Goal: Information Seeking & Learning: Learn about a topic

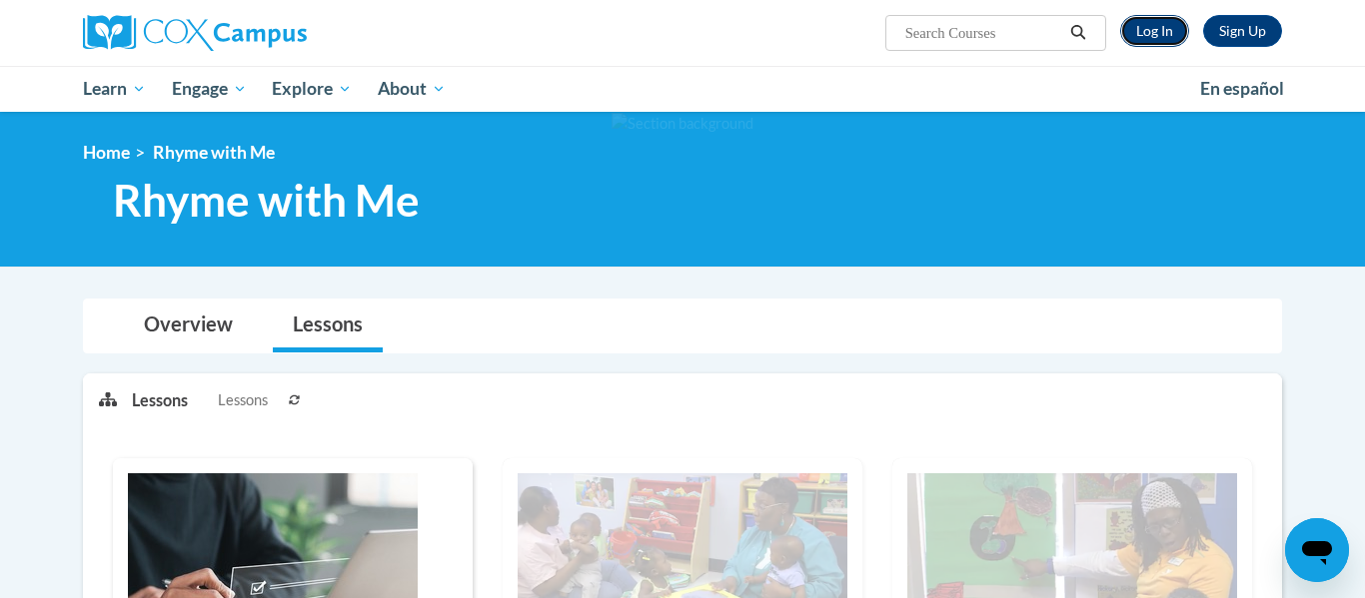
click at [1152, 44] on link "Log In" at bounding box center [1154, 31] width 69 height 32
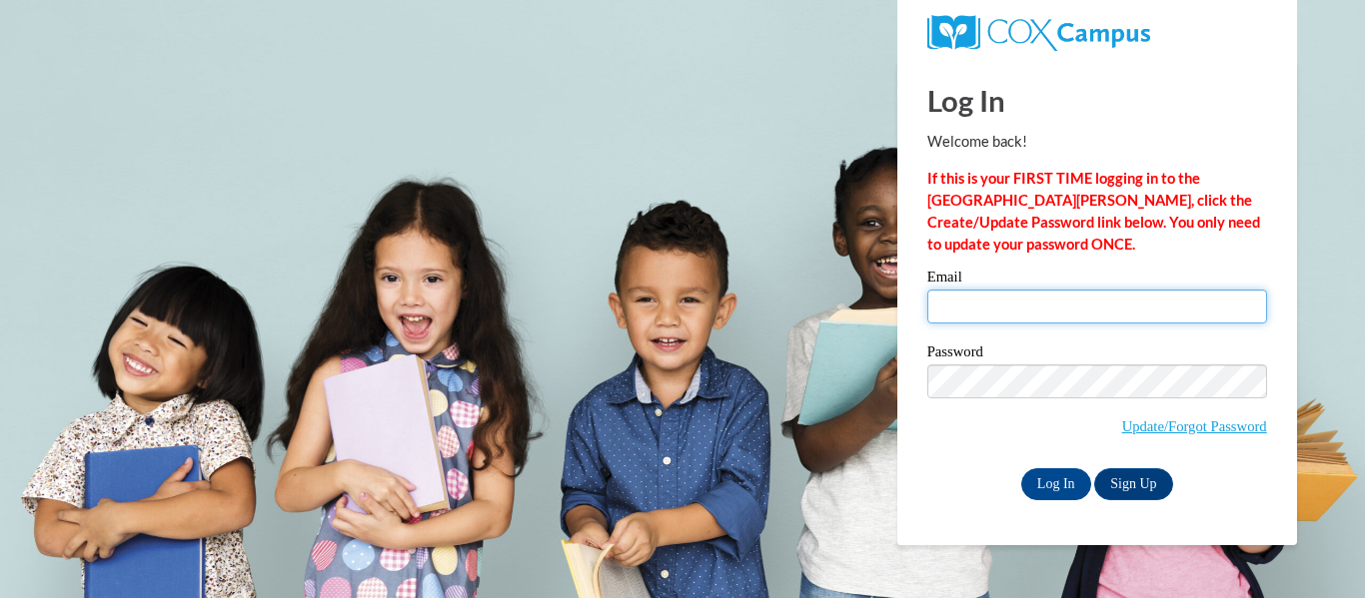
click at [1009, 310] on input "Email" at bounding box center [1097, 307] width 340 height 34
type input "simelia.copeland@lamarcountyschools.org"
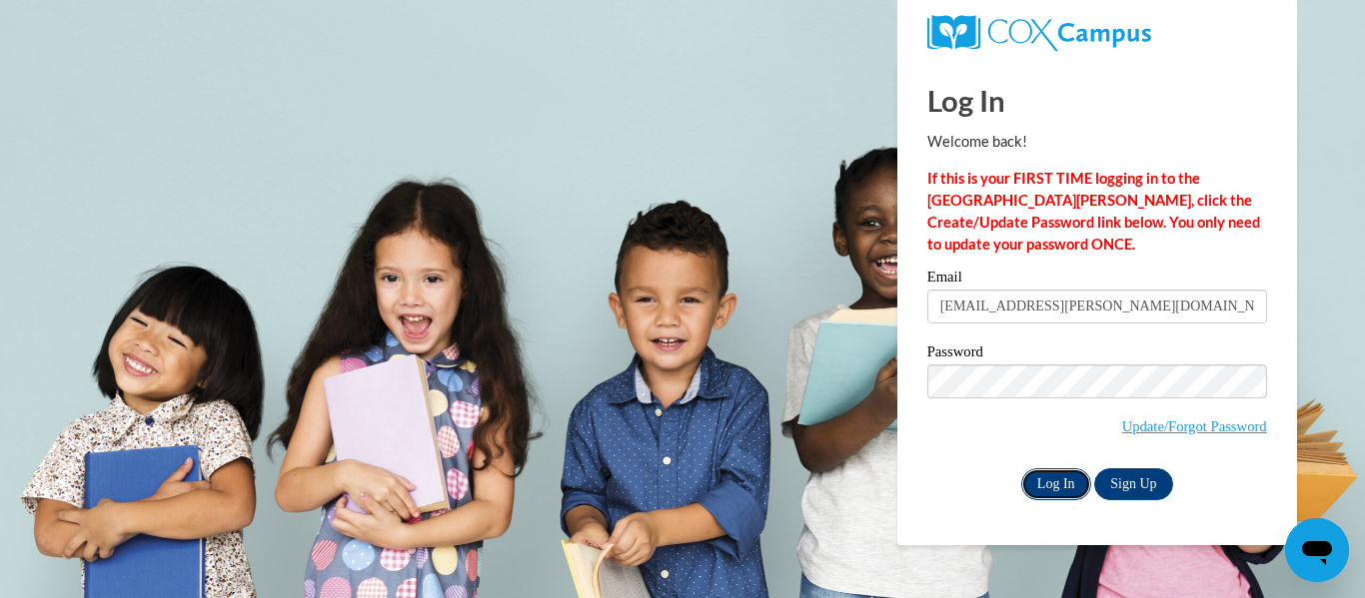
click at [1040, 479] on input "Log In" at bounding box center [1056, 485] width 70 height 32
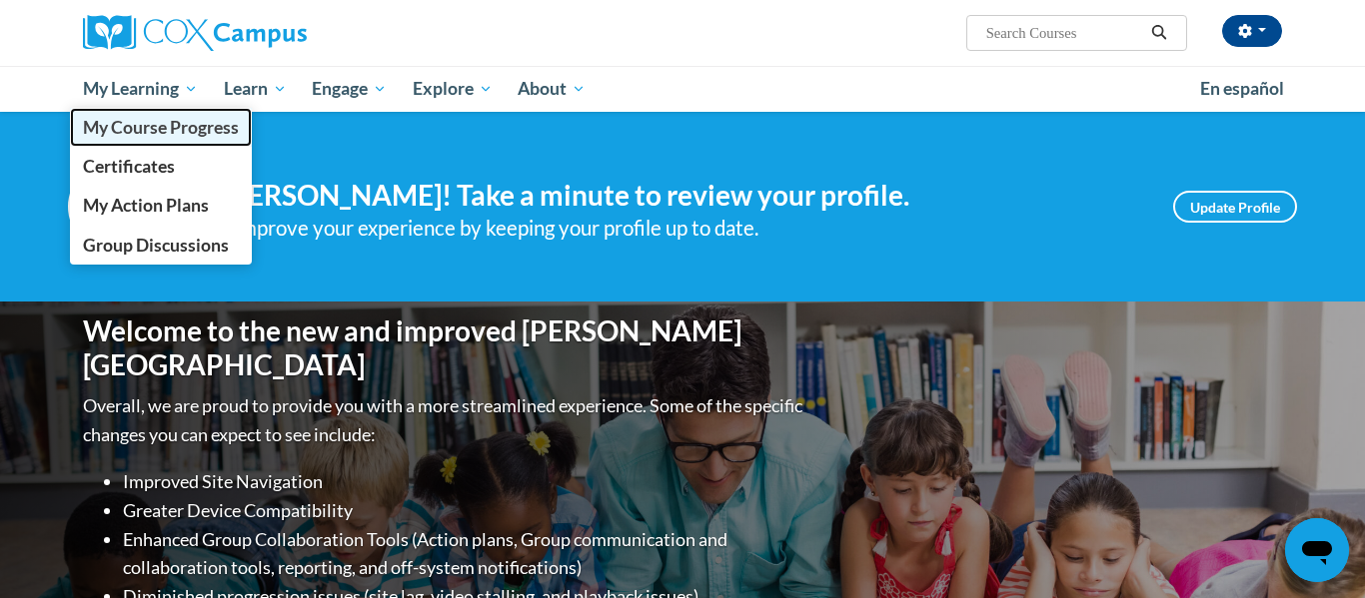
click at [117, 136] on span "My Course Progress" at bounding box center [161, 127] width 156 height 21
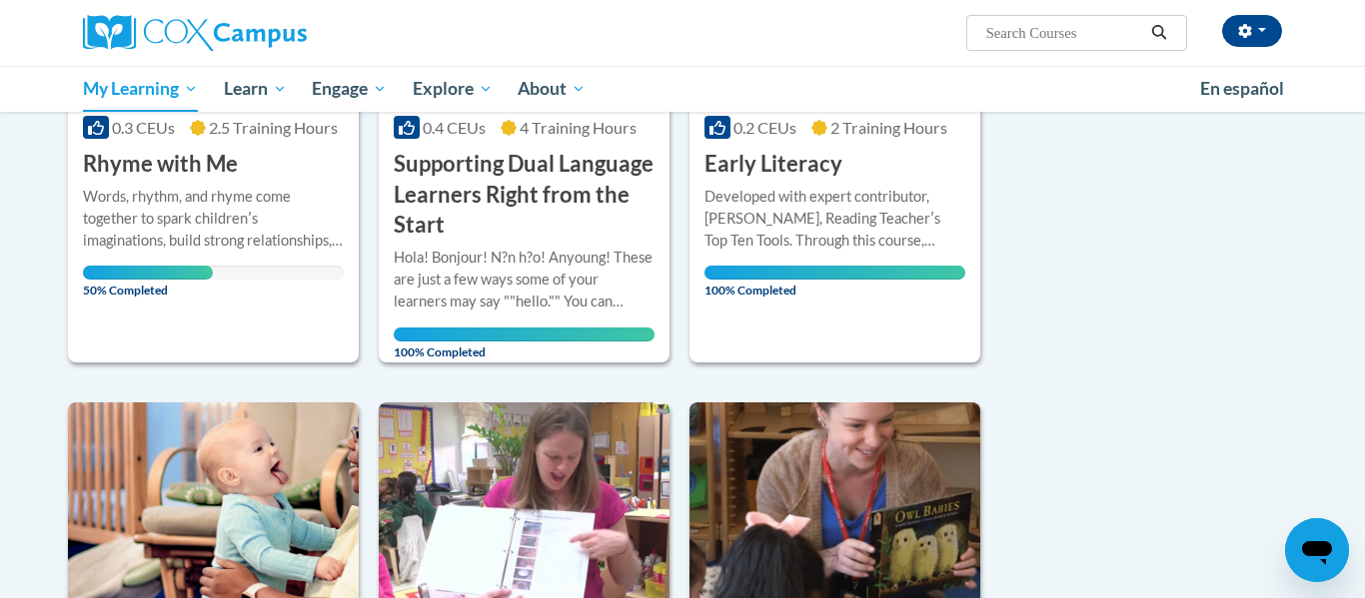
scroll to position [539, 0]
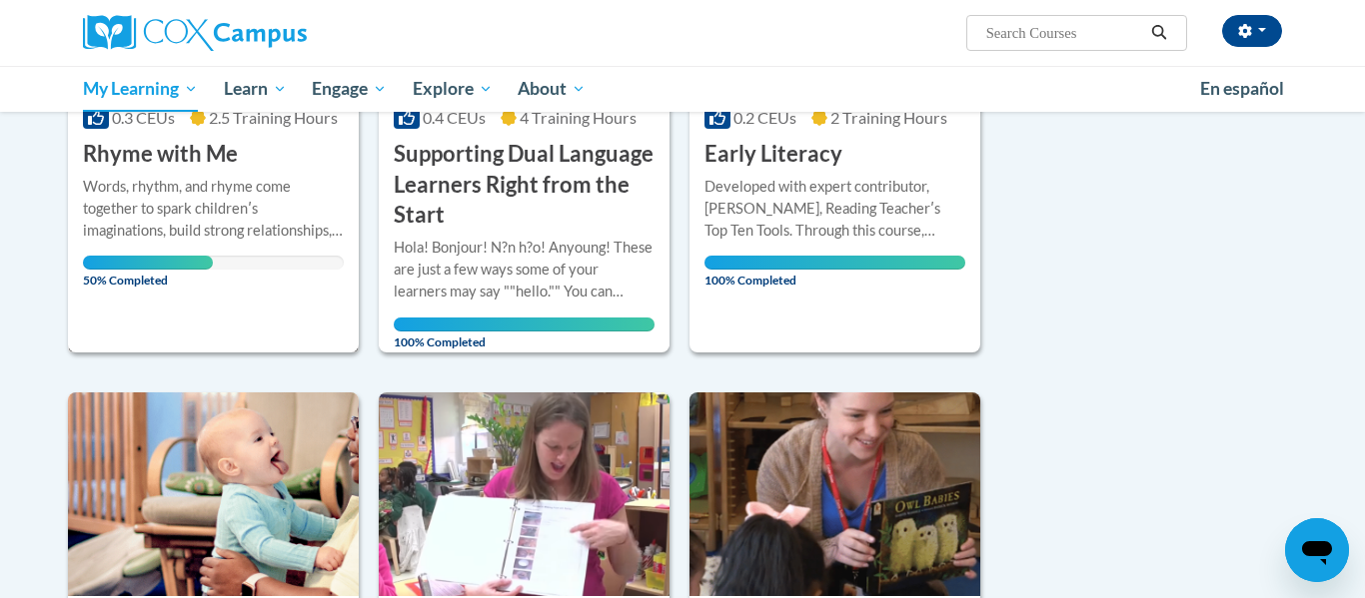
click at [300, 231] on div "Words, rhythm, and rhyme come together to spark childrenʹs imaginations, build …" at bounding box center [213, 209] width 261 height 66
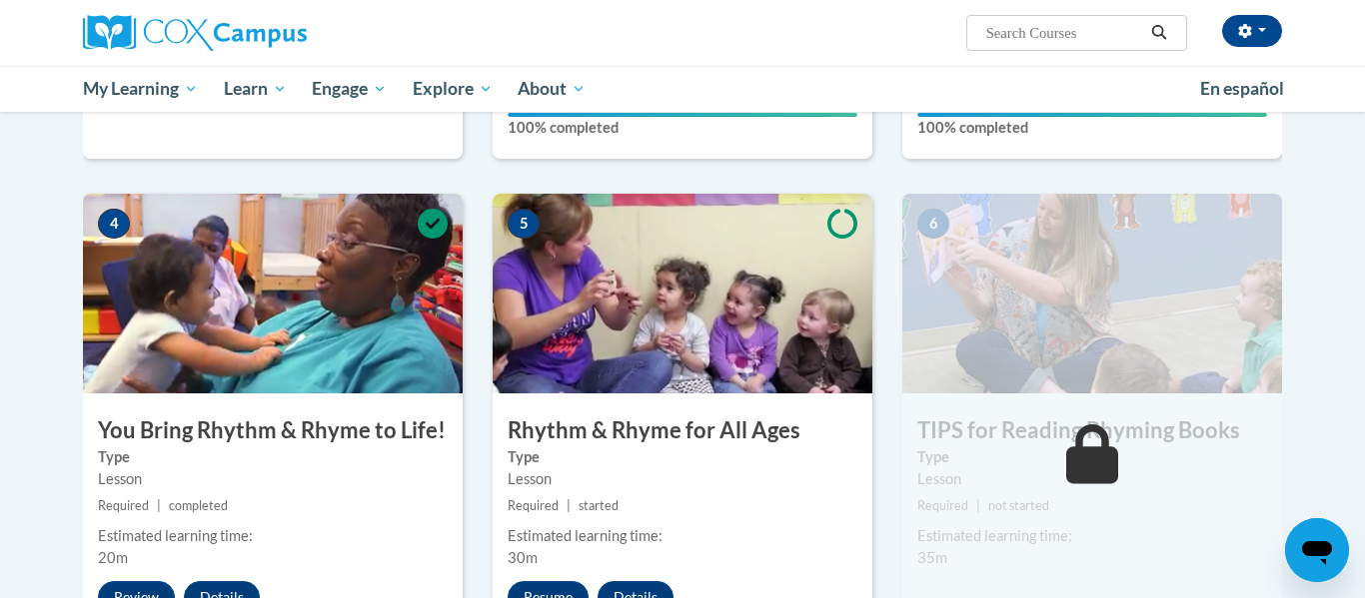
scroll to position [896, 0]
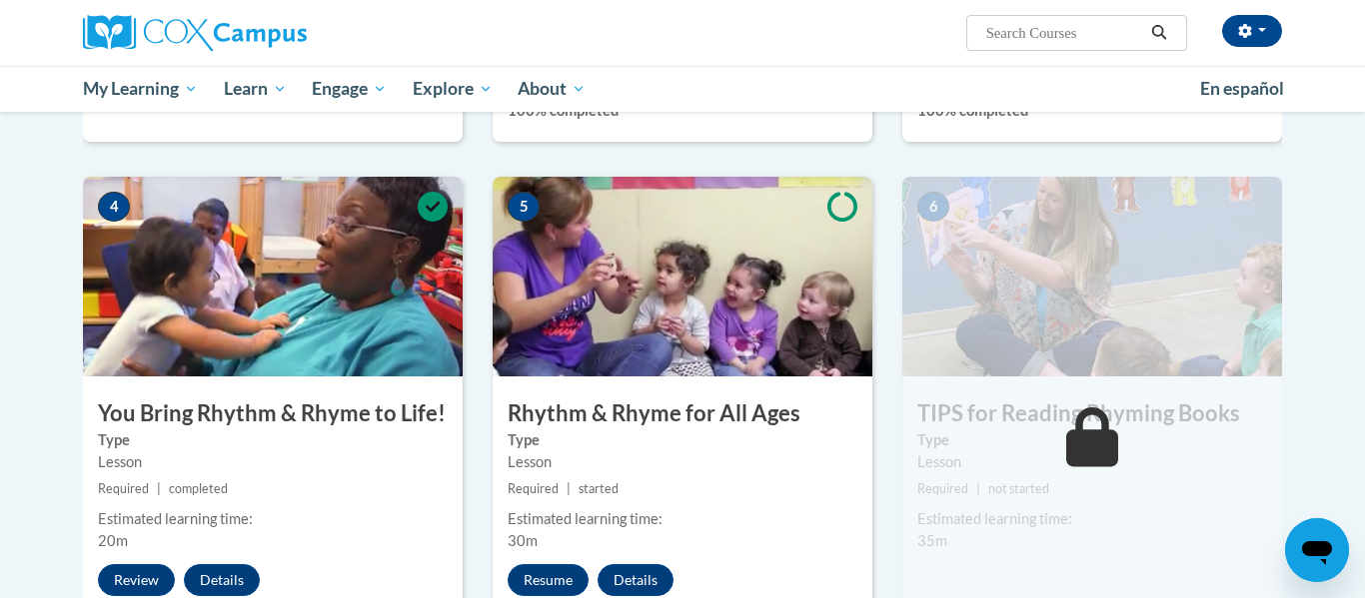
drag, startPoint x: 1360, startPoint y: 27, endPoint x: 1307, endPoint y: 245, distance: 224.2
click at [1306, 246] on div "Toggle navigation Overview Lessons Resources Feedback Transcript Overview Recom…" at bounding box center [682, 372] width 1259 height 1866
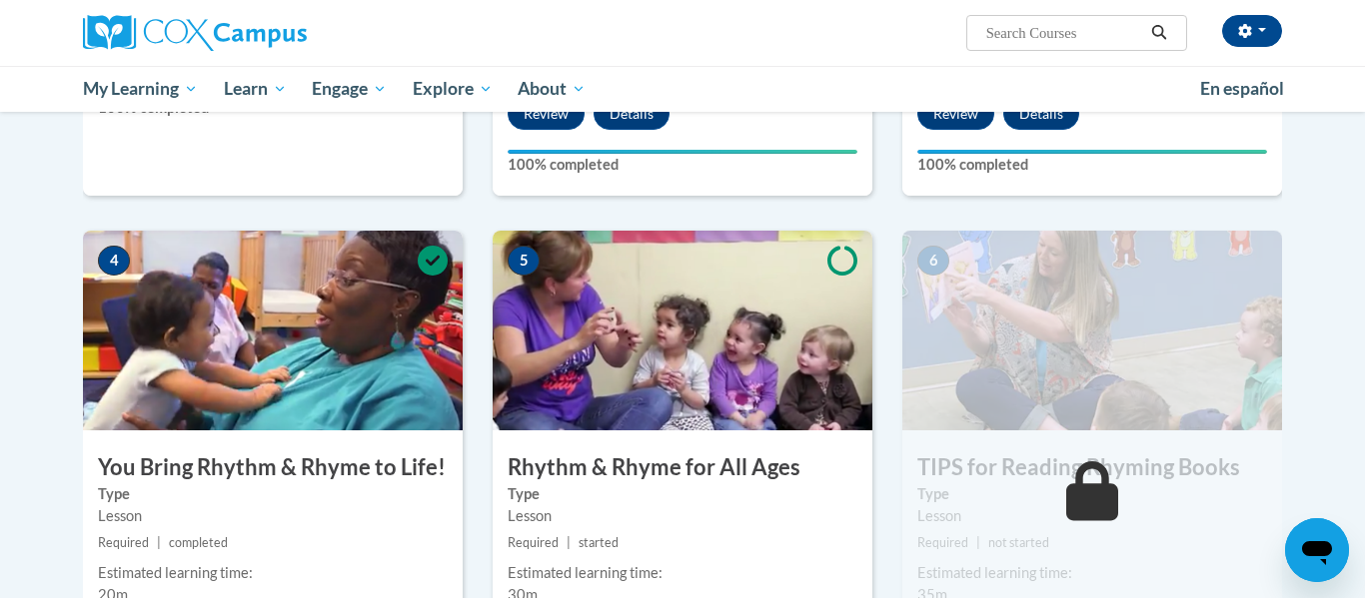
scroll to position [825, 0]
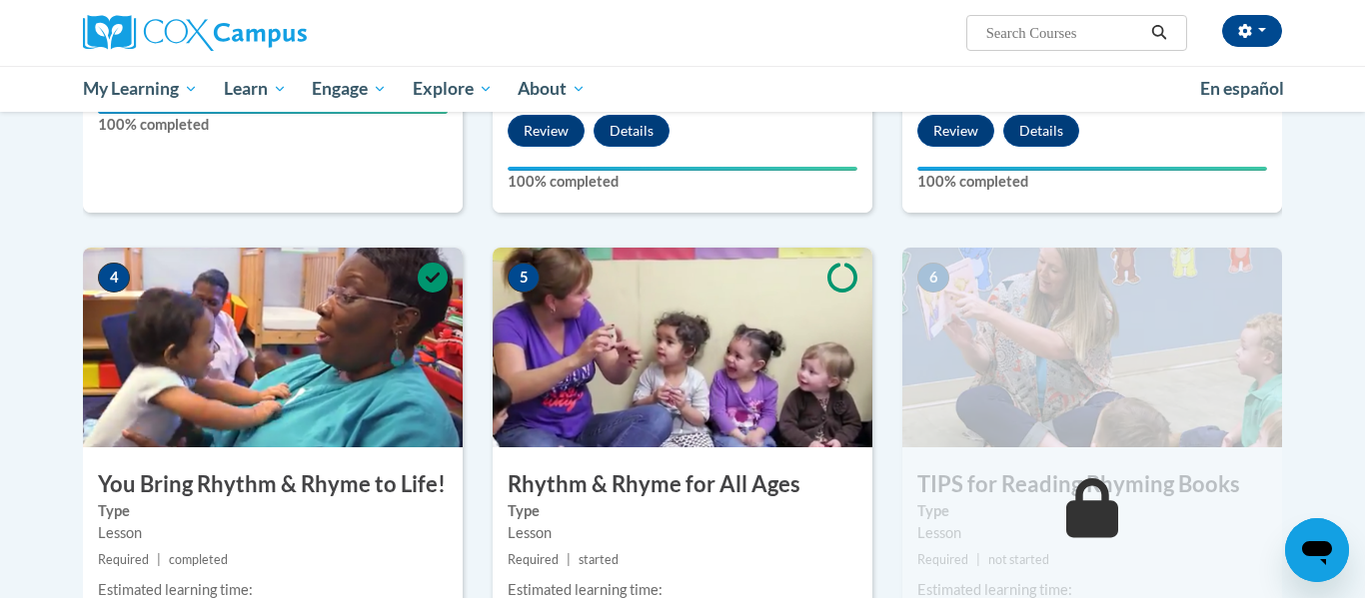
click at [558, 478] on h3 "Rhythm & Rhyme for All Ages" at bounding box center [683, 485] width 380 height 31
click at [558, 419] on img at bounding box center [683, 348] width 380 height 200
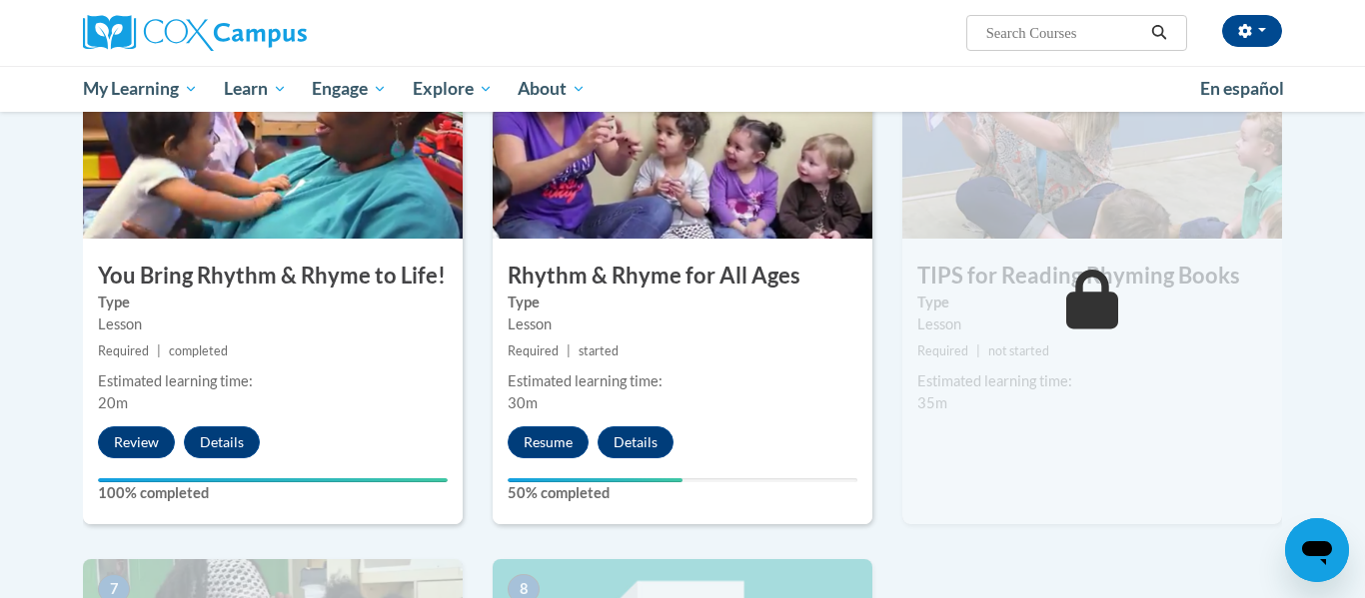
scroll to position [1068, 0]
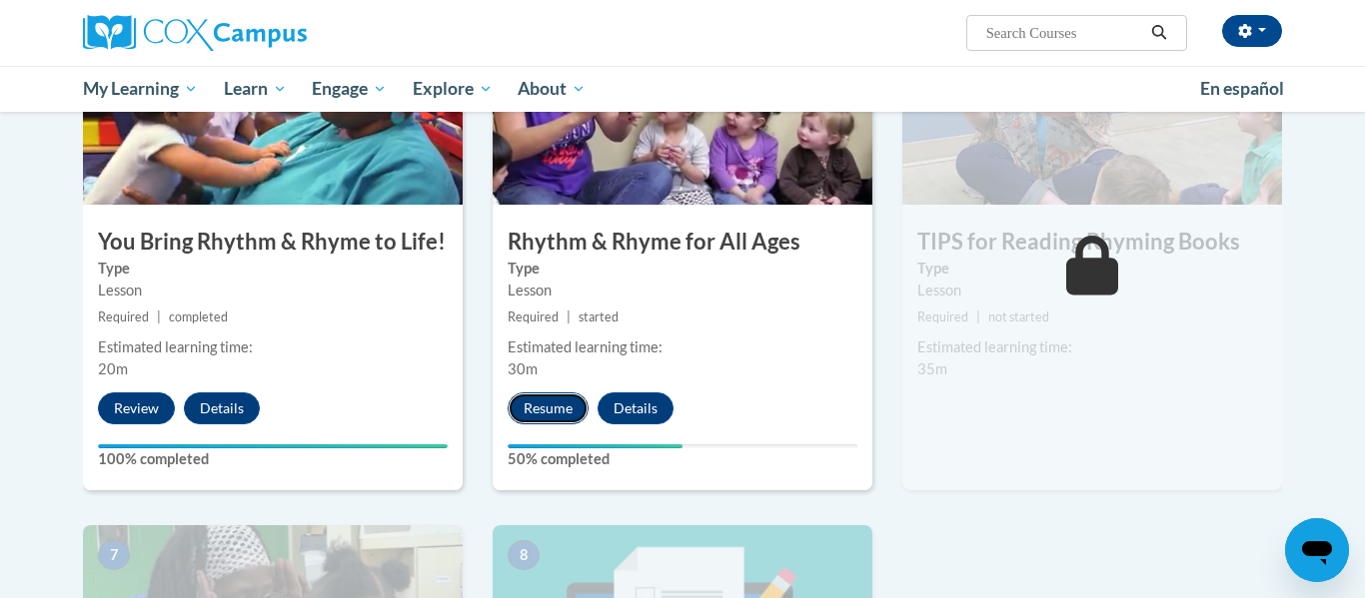
click at [559, 401] on button "Resume" at bounding box center [548, 409] width 81 height 32
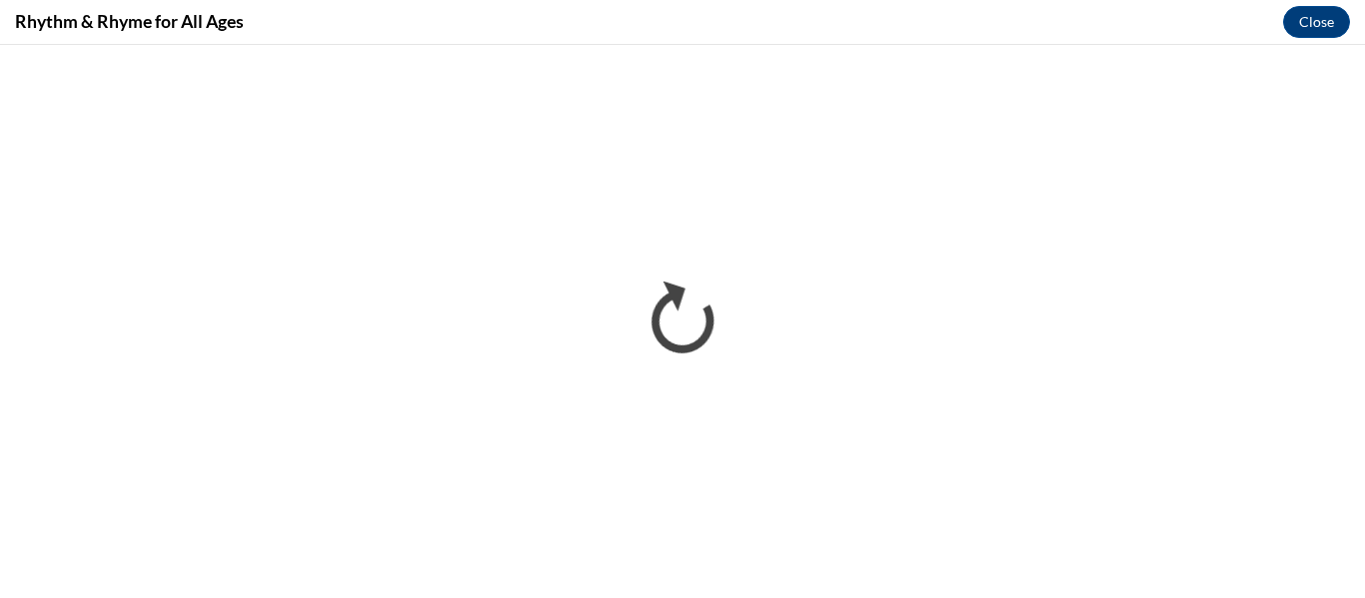
scroll to position [0, 0]
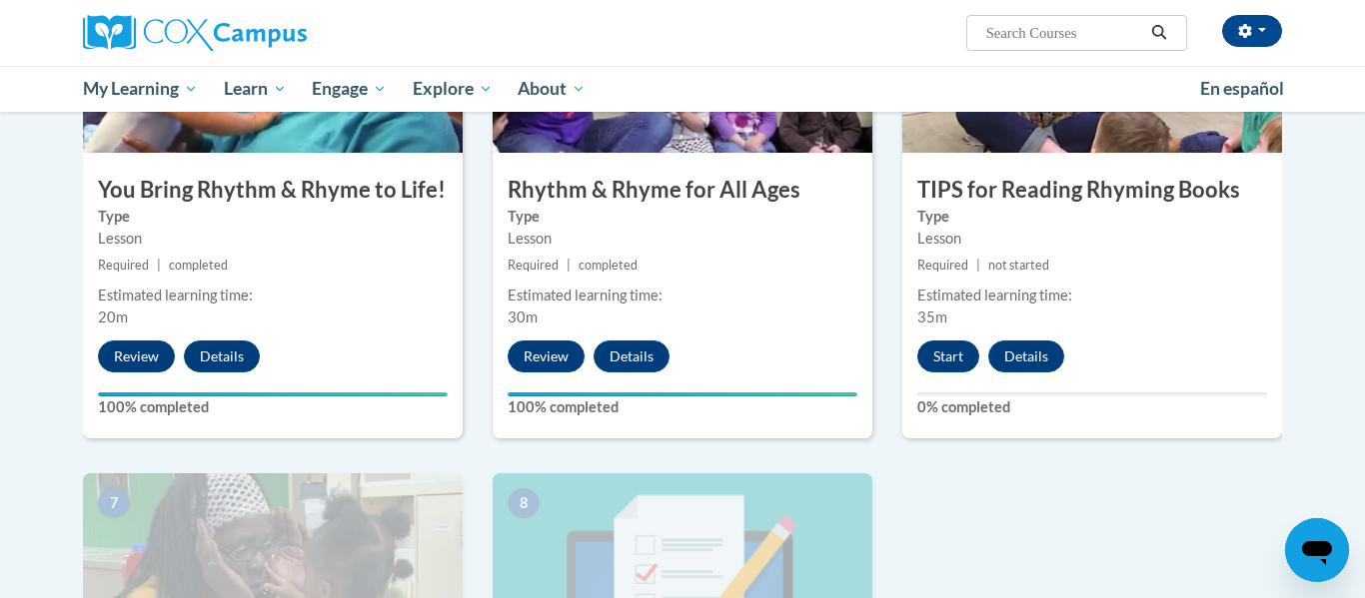
scroll to position [1137, 0]
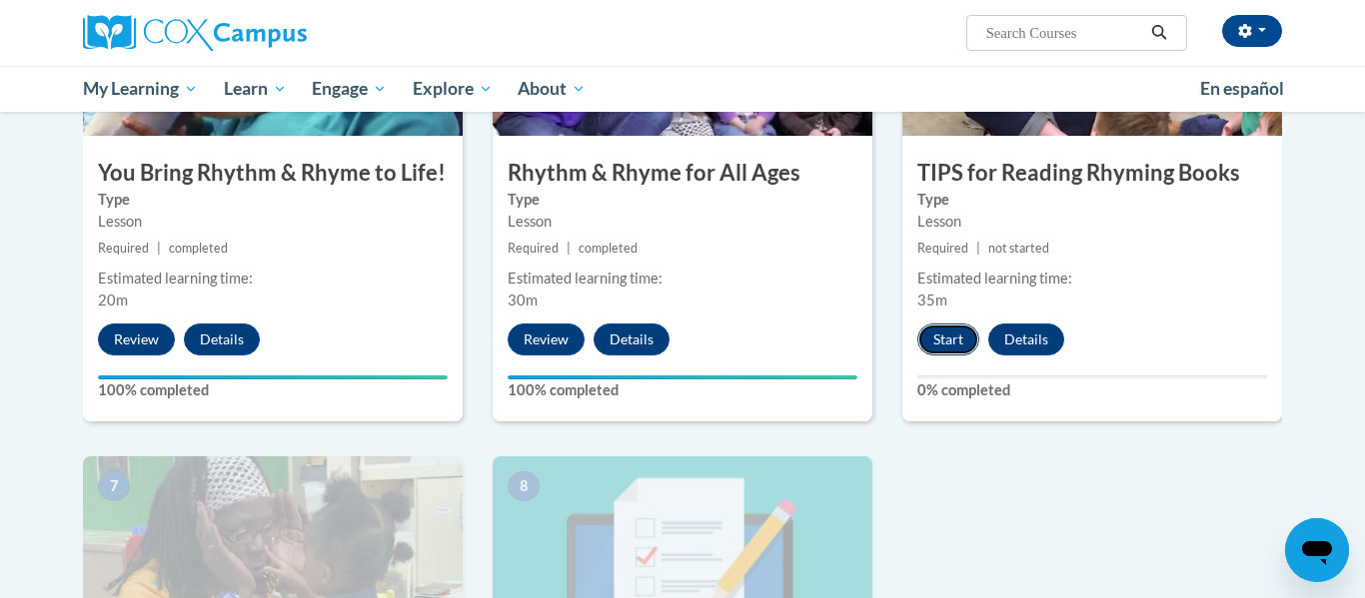
click at [960, 346] on button "Start" at bounding box center [948, 340] width 62 height 32
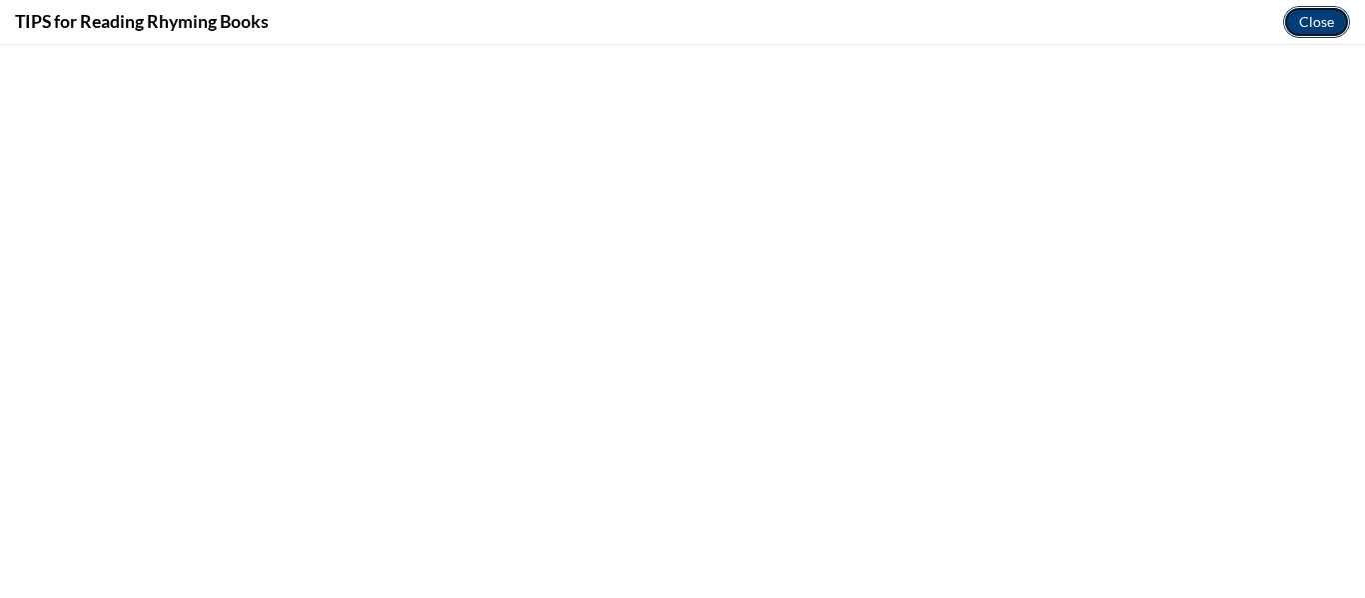
click at [1307, 34] on button "Close" at bounding box center [1316, 22] width 67 height 32
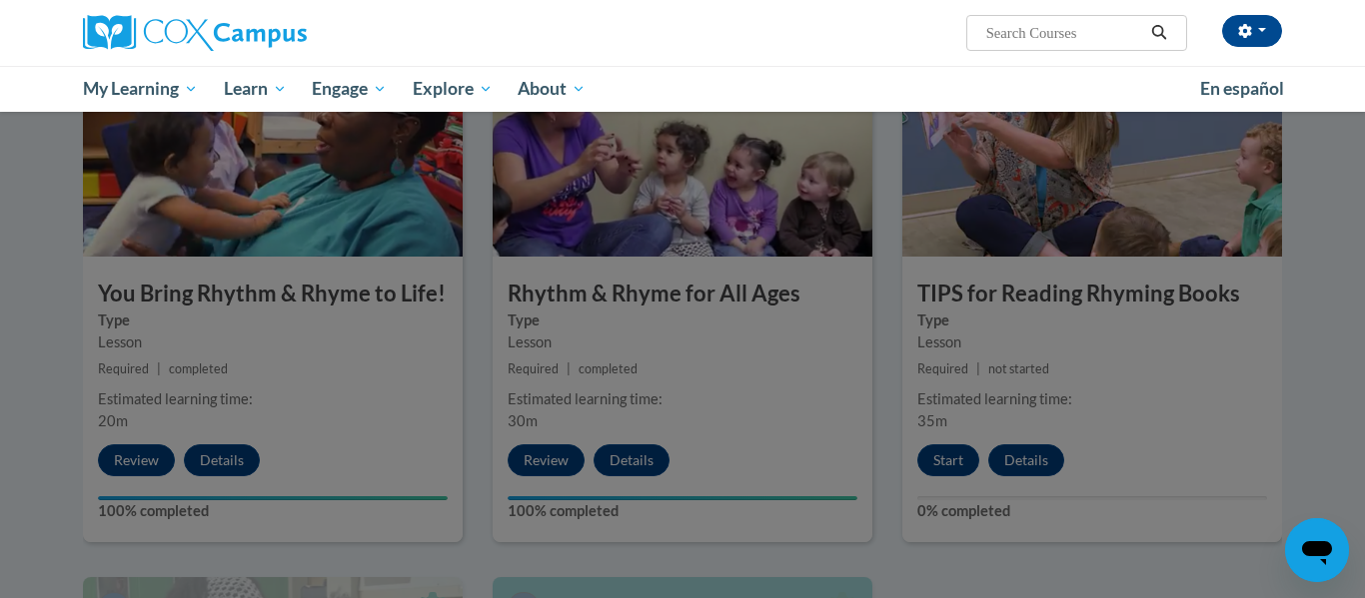
scroll to position [1020, 0]
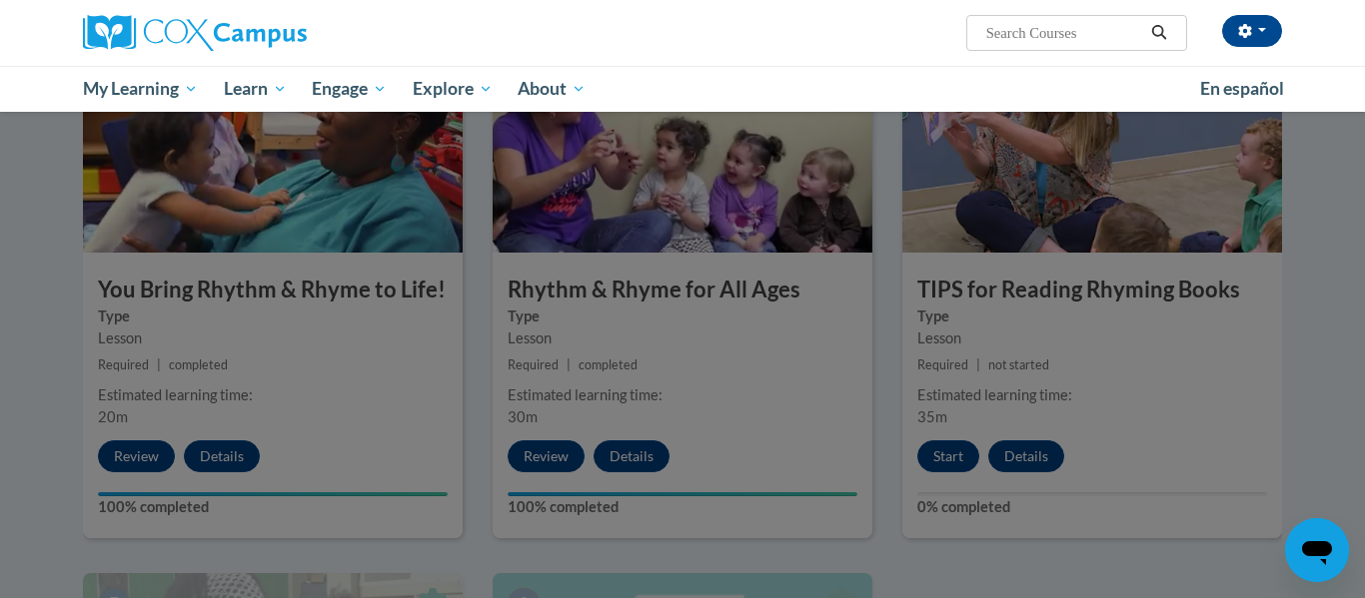
click at [974, 70] on ul "My Learning My Learning My Course Progress Certificates My Action Plans Group D…" at bounding box center [628, 89] width 1117 height 46
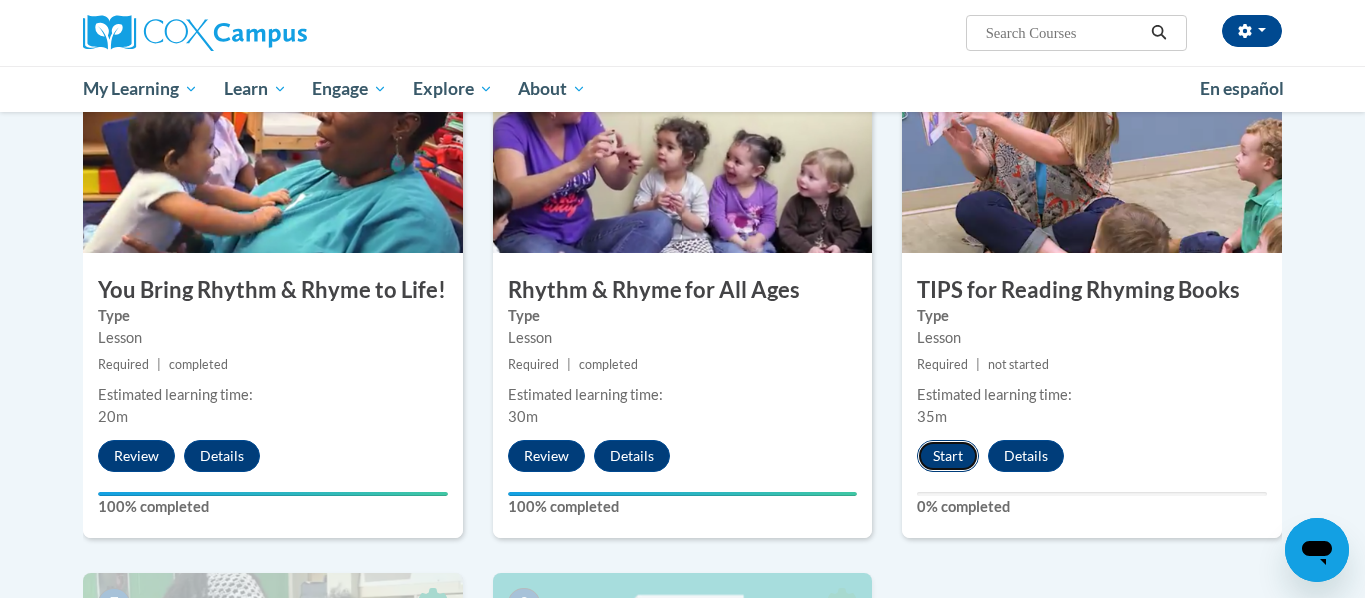
click at [951, 448] on button "Start" at bounding box center [948, 457] width 62 height 32
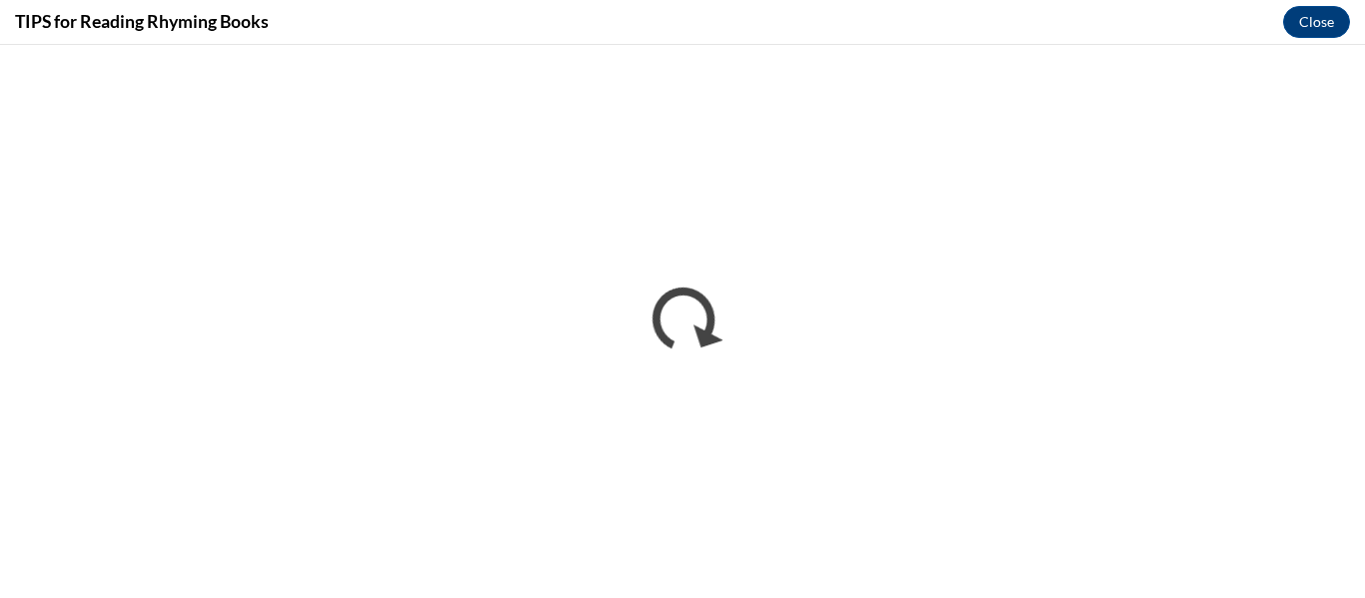
scroll to position [0, 0]
